Goal: Use online tool/utility: Utilize a website feature to perform a specific function

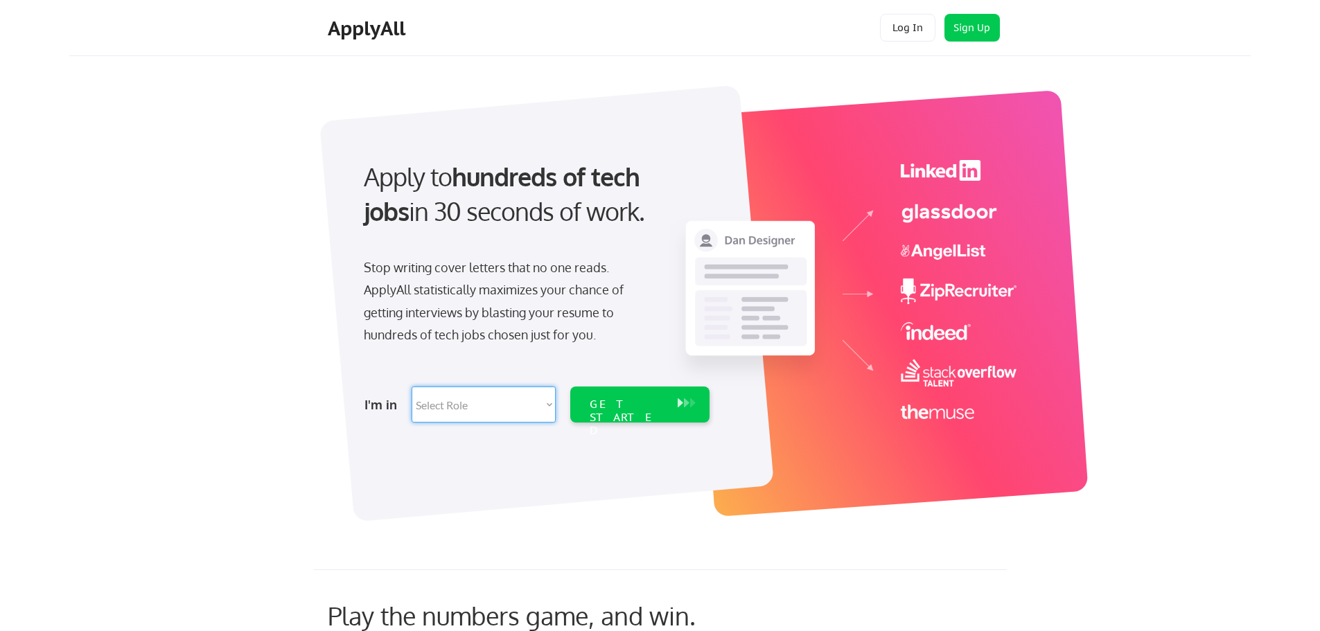
click at [498, 410] on select "Select Role Software Engineering Product Management Customer Success Sales UI/U…" at bounding box center [484, 405] width 144 height 36
select select ""sales""
click at [412, 387] on select "Select Role Software Engineering Product Management Customer Success Sales UI/U…" at bounding box center [484, 405] width 144 height 36
select select ""sales""
click at [656, 402] on div "GET STARTED" at bounding box center [627, 418] width 74 height 40
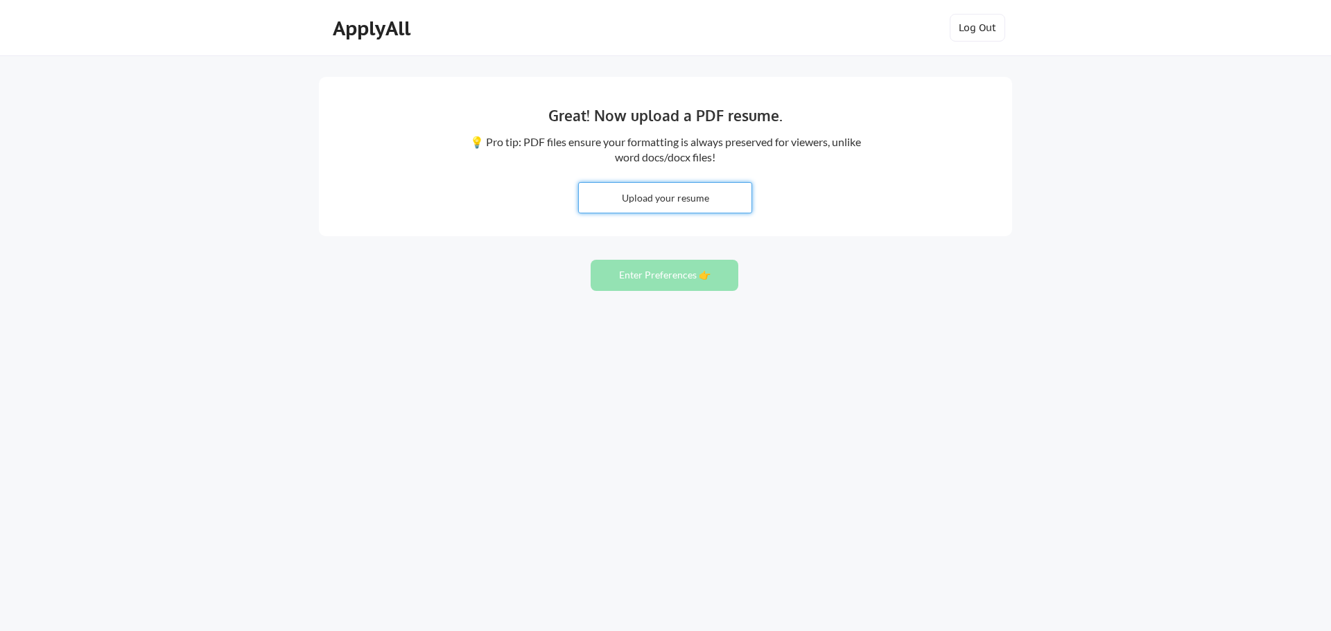
click at [679, 199] on input "file" at bounding box center [665, 198] width 173 height 30
type input "C:\fakepath\EJKTM.docx"
